Goal: Navigation & Orientation: Find specific page/section

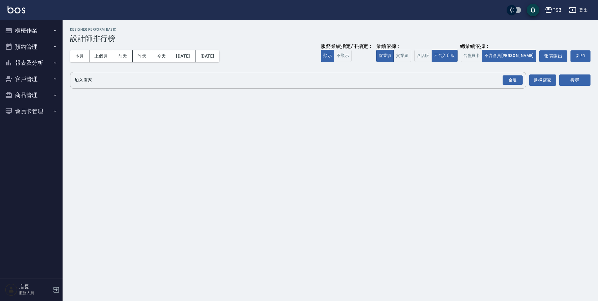
click at [33, 31] on button "櫃檯作業" at bounding box center [32, 31] width 58 height 16
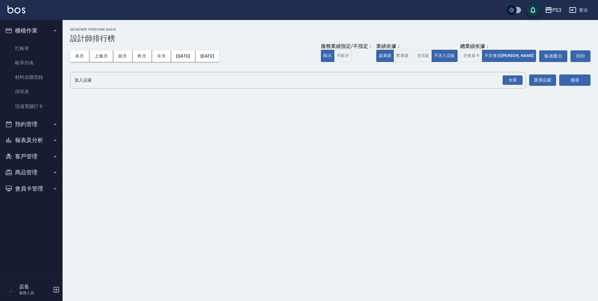
click at [23, 122] on button "預約管理" at bounding box center [32, 124] width 58 height 16
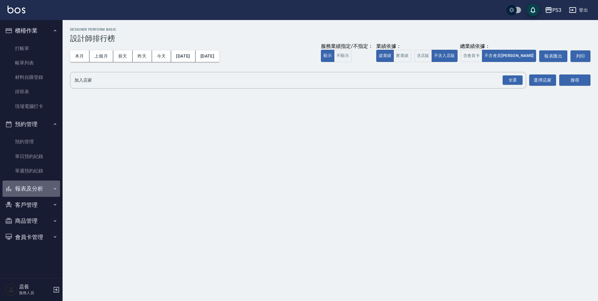
click at [45, 187] on button "報表及分析" at bounding box center [32, 189] width 58 height 16
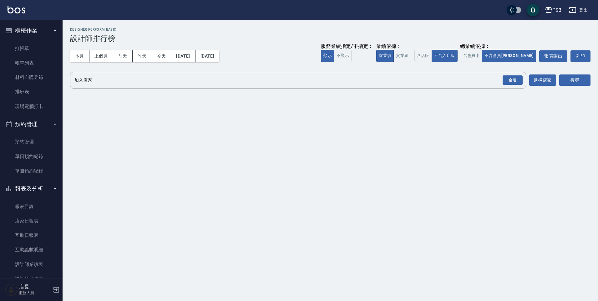
click at [42, 186] on button "報表及分析" at bounding box center [32, 189] width 58 height 16
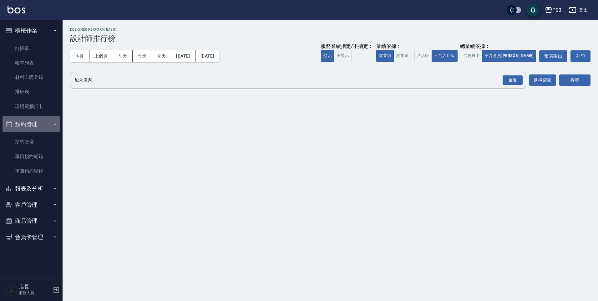
click at [51, 126] on button "預約管理" at bounding box center [32, 124] width 58 height 16
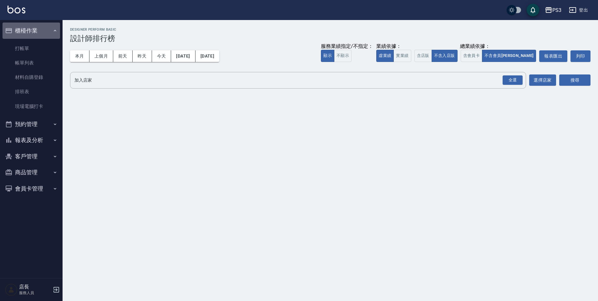
click at [54, 33] on icon "button" at bounding box center [55, 30] width 5 height 5
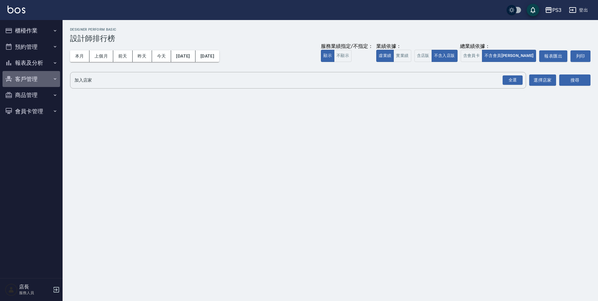
click at [40, 80] on button "客戶管理" at bounding box center [32, 79] width 58 height 16
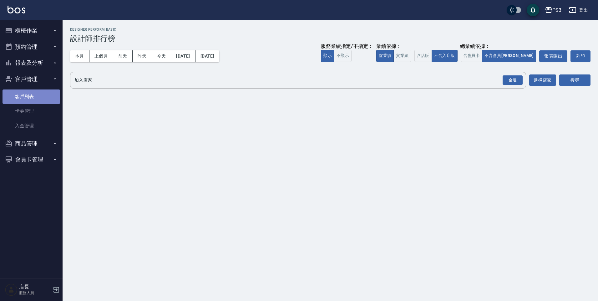
click at [36, 97] on link "客戶列表" at bounding box center [32, 97] width 58 height 14
